Goal: Information Seeking & Learning: Learn about a topic

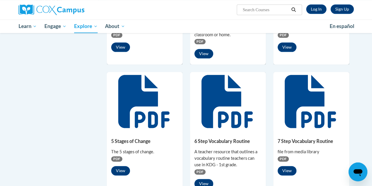
scroll to position [290, 0]
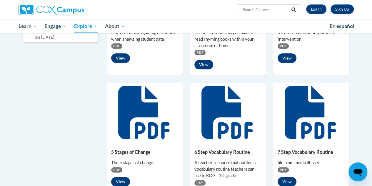
click at [258, 9] on input "Search..." at bounding box center [265, 9] width 47 height 7
type input "early literacy"
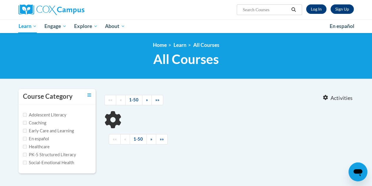
type input "early literacy"
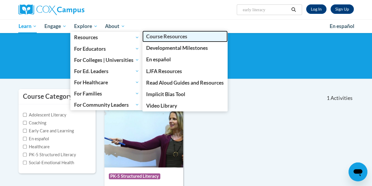
click at [156, 38] on span "Course Resources" at bounding box center [166, 36] width 41 height 6
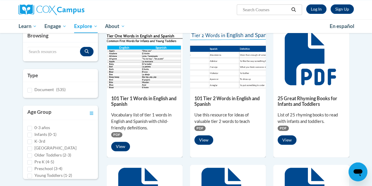
scroll to position [73, 0]
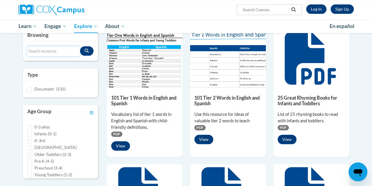
click at [62, 48] on input "Search resources" at bounding box center [53, 51] width 53 height 10
type input "early literacy"
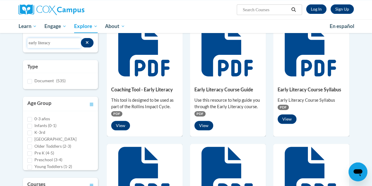
scroll to position [79, 0]
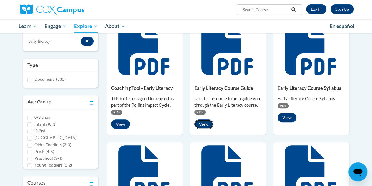
click at [208, 124] on button "View" at bounding box center [204, 123] width 19 height 9
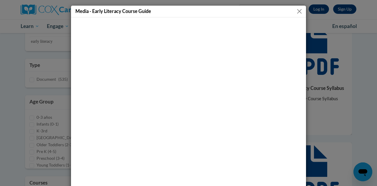
click at [297, 9] on button "Close" at bounding box center [298, 11] width 7 height 7
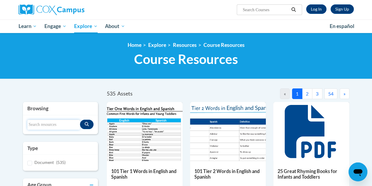
click at [45, 122] on input "Search resources" at bounding box center [53, 124] width 53 height 10
type input "print awareness"
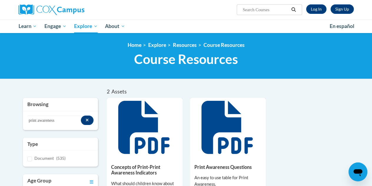
click at [134, 154] on div at bounding box center [145, 127] width 76 height 59
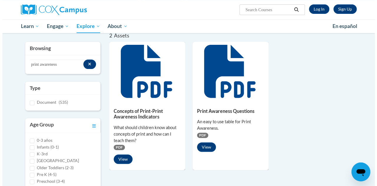
scroll to position [56, 0]
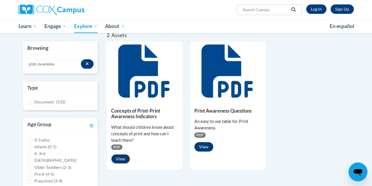
click at [119, 159] on button "View" at bounding box center [120, 158] width 19 height 9
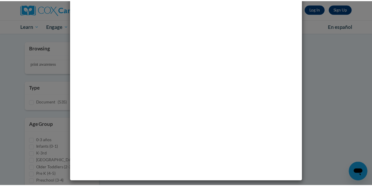
scroll to position [0, 0]
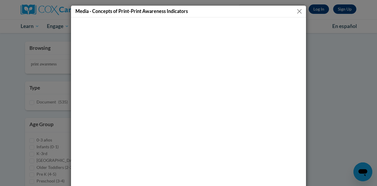
click at [298, 10] on button "Close" at bounding box center [298, 11] width 7 height 7
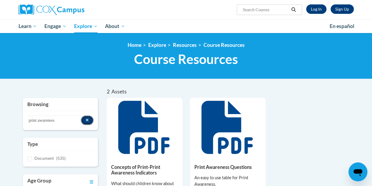
click at [87, 123] on button "Search resources" at bounding box center [87, 119] width 13 height 9
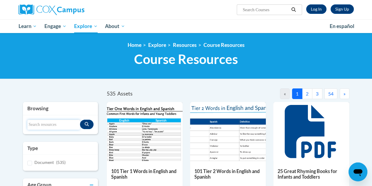
click at [56, 123] on input "Search resources" at bounding box center [53, 124] width 53 height 10
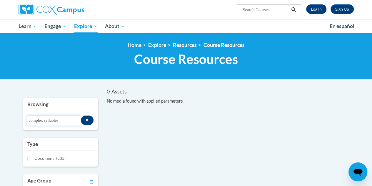
click at [64, 119] on input "complex syllables" at bounding box center [54, 120] width 54 height 10
drag, startPoint x: 64, startPoint y: 119, endPoint x: 32, endPoint y: 123, distance: 32.3
click at [32, 123] on input "complex syllables" at bounding box center [54, 120] width 54 height 10
type input "phonemic awareness"
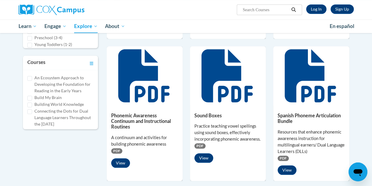
scroll to position [198, 0]
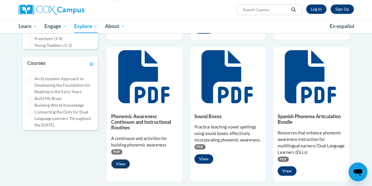
click at [121, 161] on button "View" at bounding box center [120, 163] width 19 height 9
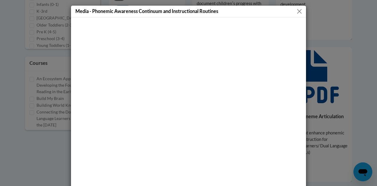
click at [298, 12] on button "Close" at bounding box center [298, 11] width 7 height 7
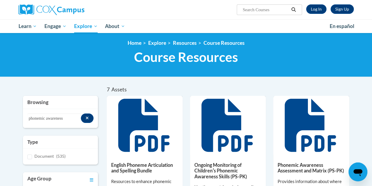
scroll to position [0, 0]
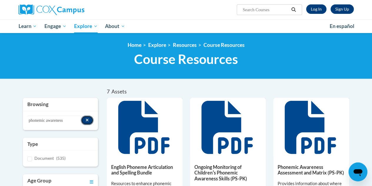
click at [84, 120] on button "Search resources" at bounding box center [87, 119] width 13 height 9
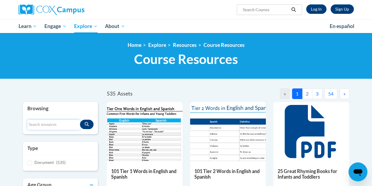
click at [67, 126] on input "Search resources" at bounding box center [53, 124] width 53 height 10
type input "gradual release"
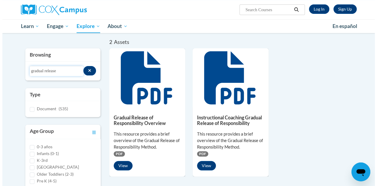
scroll to position [50, 0]
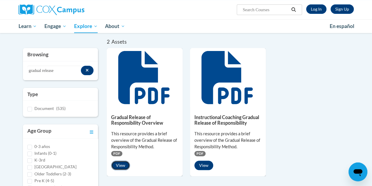
click at [117, 164] on button "View" at bounding box center [120, 164] width 19 height 9
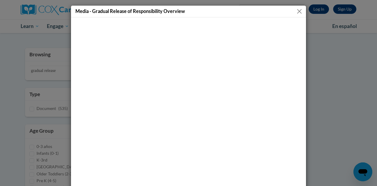
click at [298, 11] on button "Close" at bounding box center [298, 11] width 7 height 7
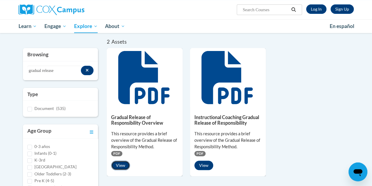
click at [122, 164] on button "View" at bounding box center [120, 164] width 19 height 9
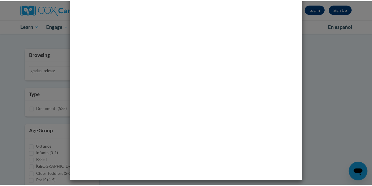
scroll to position [0, 0]
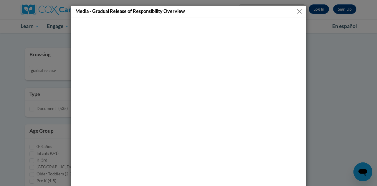
click at [298, 14] on button "Close" at bounding box center [298, 11] width 7 height 7
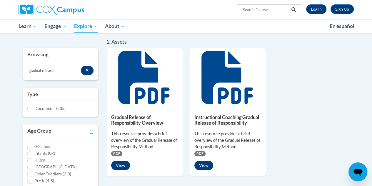
click at [284, 130] on div "Gradual Release of Responsibility Overview This resource provides a brief overv…" at bounding box center [228, 112] width 243 height 128
click at [121, 165] on button "View" at bounding box center [120, 164] width 19 height 9
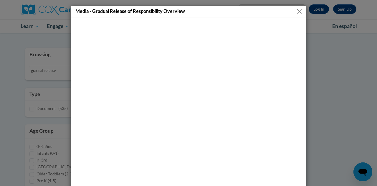
click at [297, 9] on button "Close" at bounding box center [298, 11] width 7 height 7
